Goal: Information Seeking & Learning: Learn about a topic

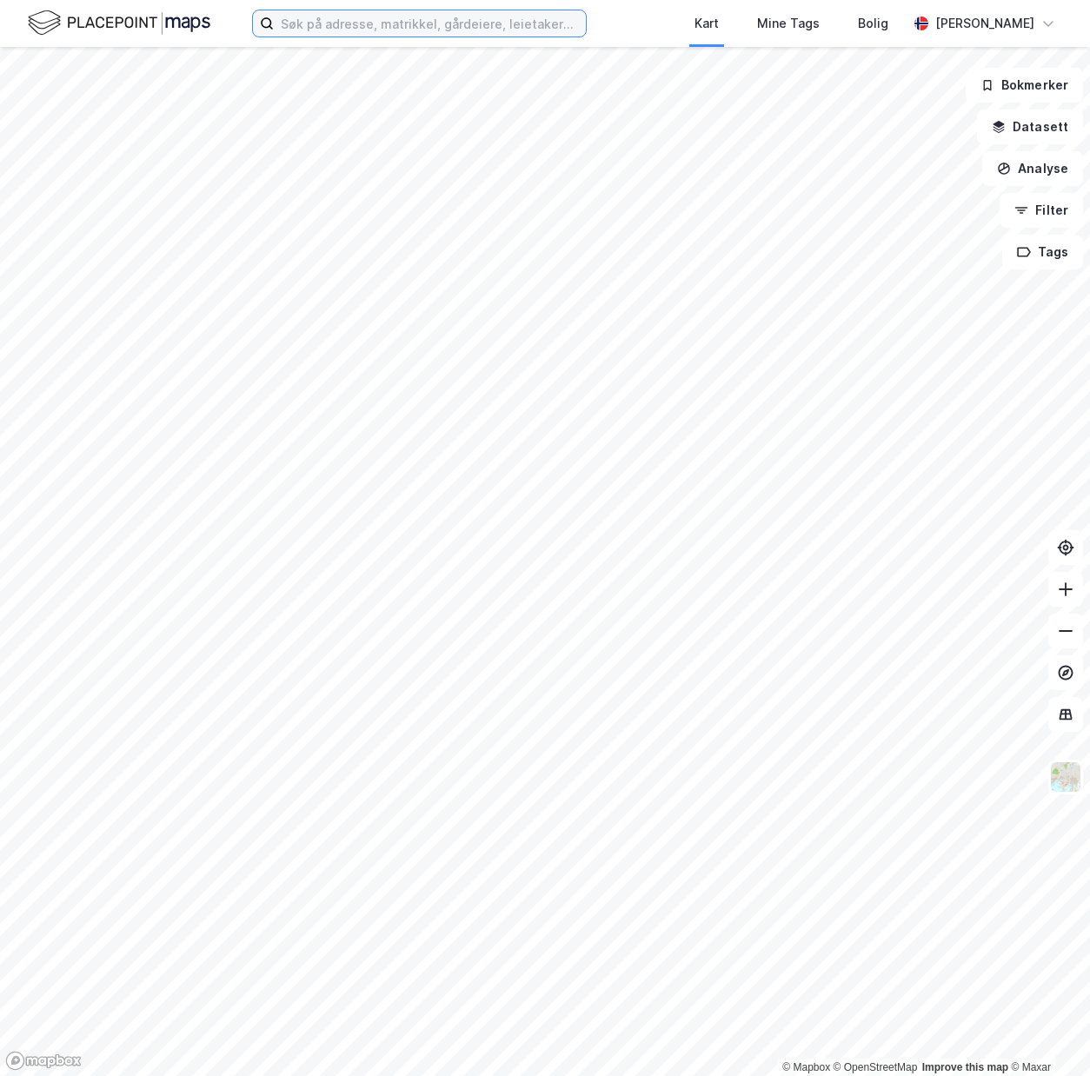
click at [395, 28] on input at bounding box center [430, 23] width 312 height 26
paste input "Habu Holding AS"
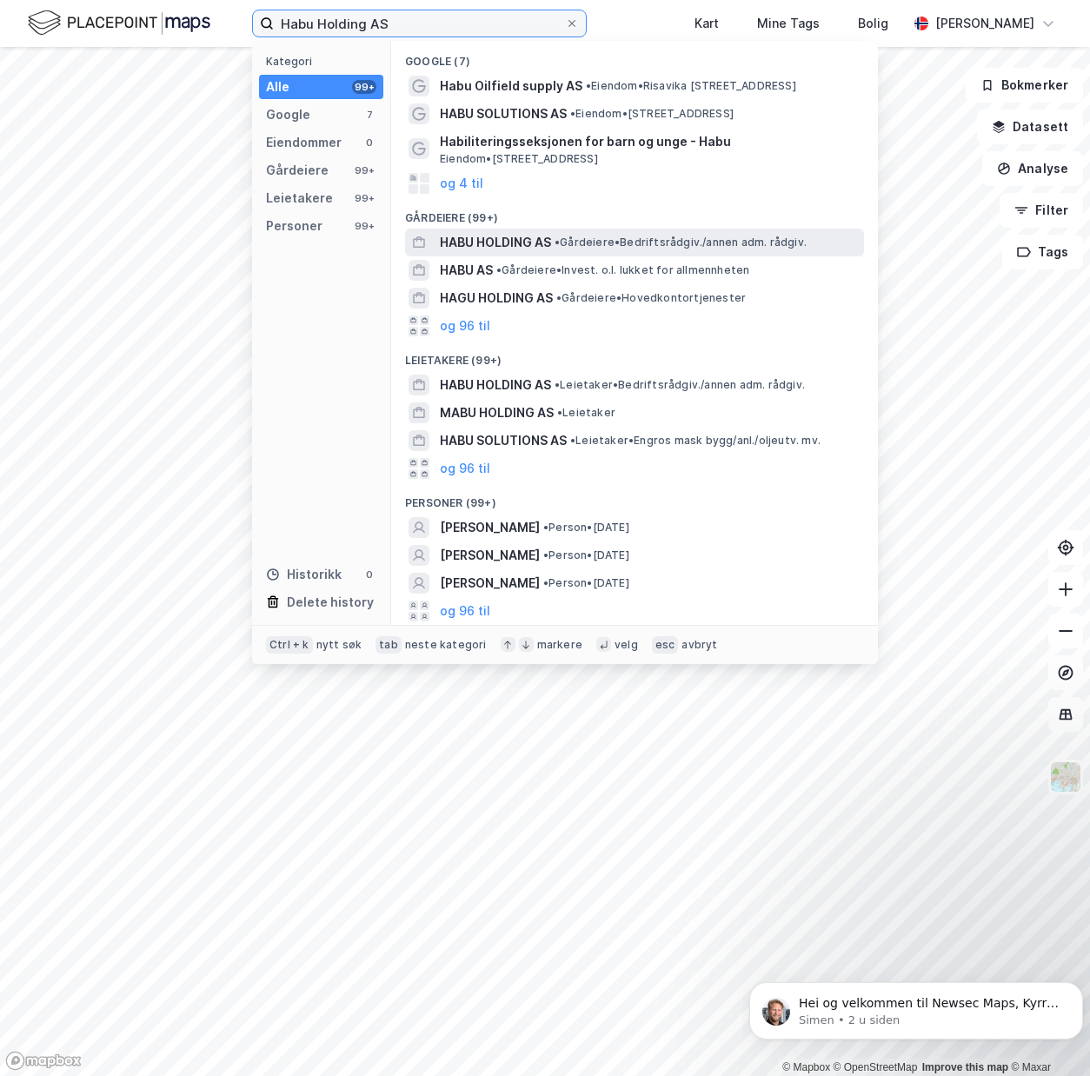
type input "Habu Holding AS"
click at [511, 243] on span "HABU HOLDING AS" at bounding box center [495, 242] width 111 height 21
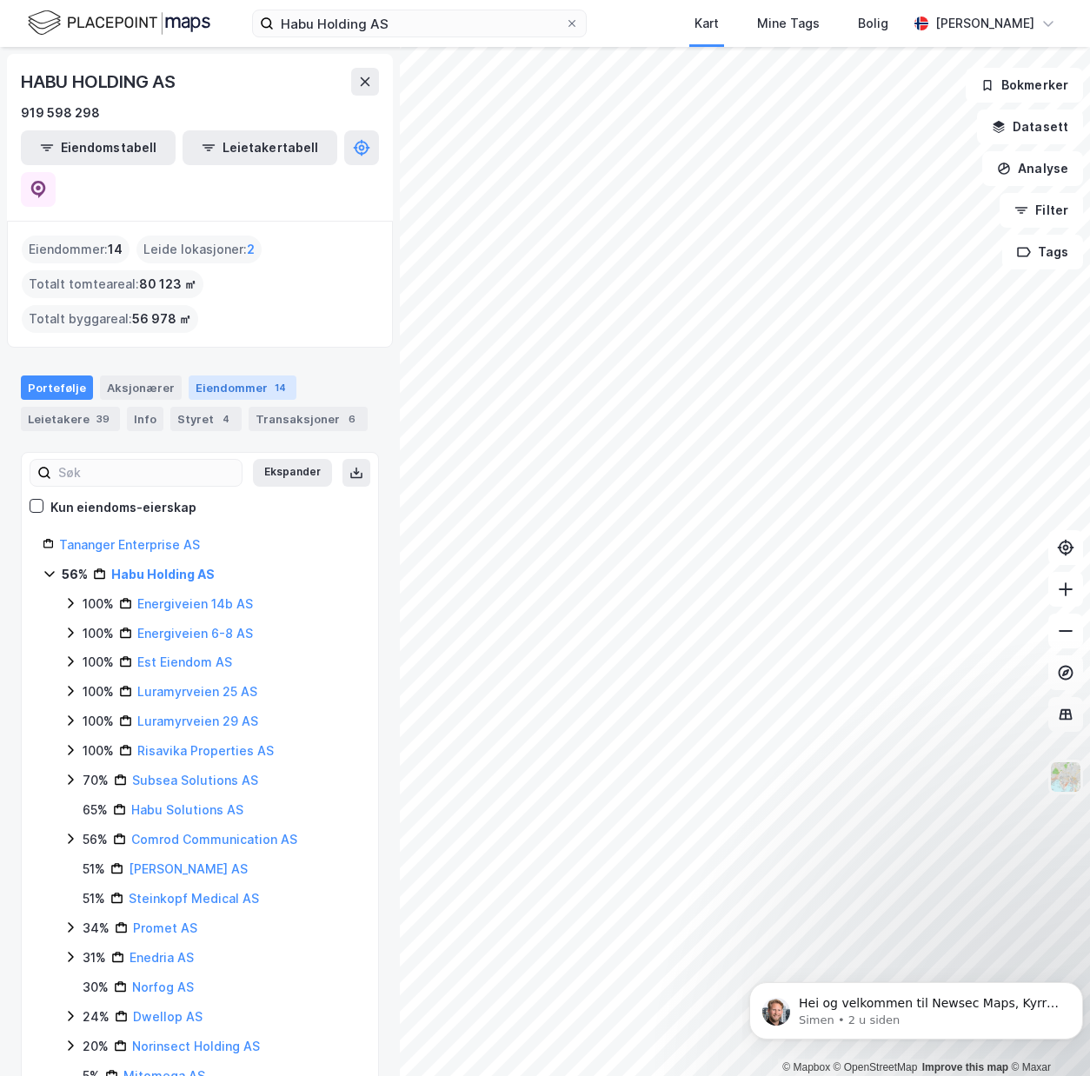
click at [237, 376] on div "Eiendommer 14" at bounding box center [243, 388] width 108 height 24
